Goal: Information Seeking & Learning: Compare options

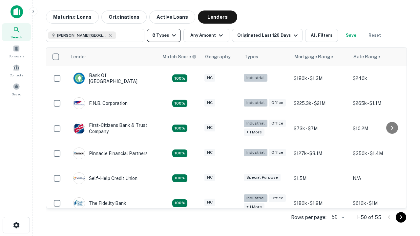
click at [164, 35] on button "8 Types" at bounding box center [164, 35] width 34 height 13
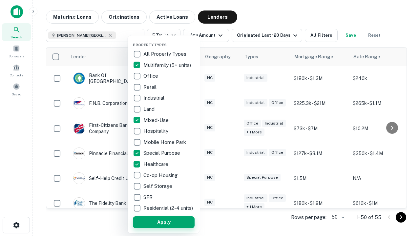
click at [164, 222] on button "Apply" at bounding box center [164, 223] width 62 height 12
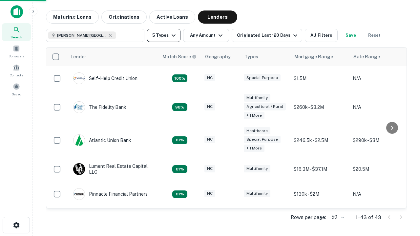
click at [164, 35] on button "5 Types" at bounding box center [163, 35] width 33 height 13
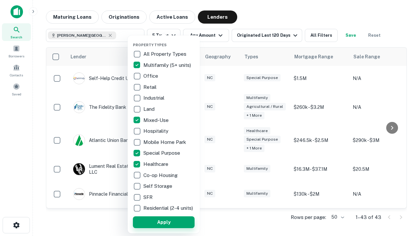
click at [176, 222] on button "Apply" at bounding box center [164, 223] width 62 height 12
